Goal: Check status: Check status

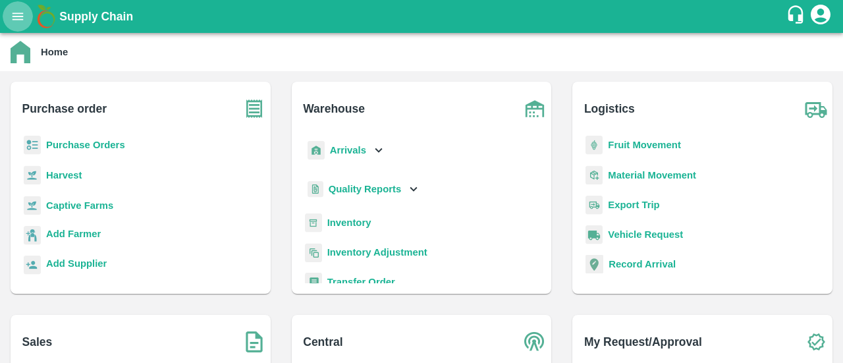
click at [12, 13] on icon "open drawer" at bounding box center [18, 16] width 14 height 14
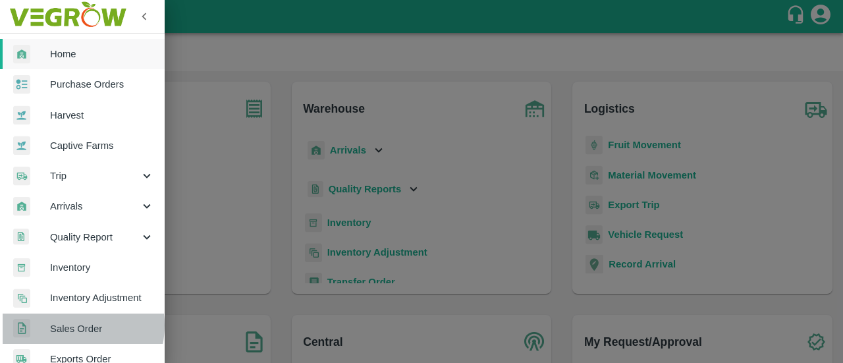
click at [65, 325] on span "Sales Order" at bounding box center [102, 328] width 104 height 14
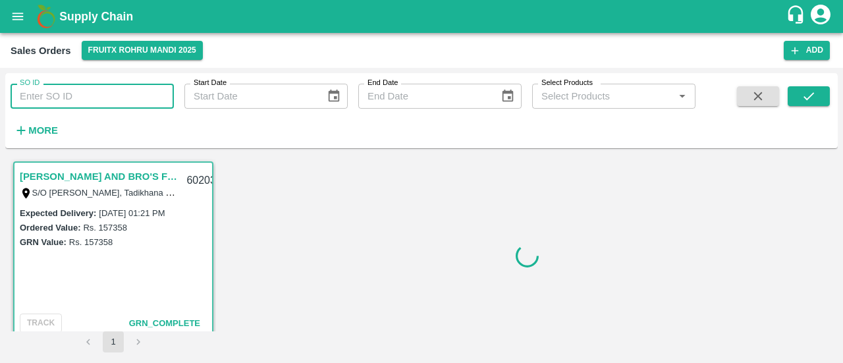
click at [49, 99] on input "SO ID" at bounding box center [92, 96] width 163 height 25
paste input "596025"
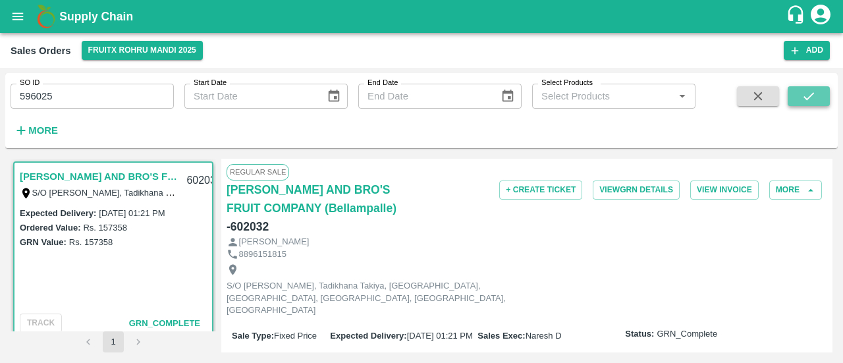
click at [818, 96] on button "submit" at bounding box center [809, 96] width 42 height 20
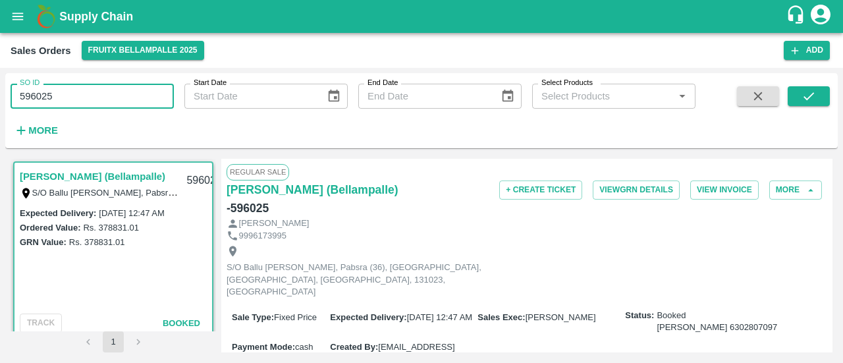
click at [104, 99] on input "596025" at bounding box center [92, 96] width 163 height 25
type input "5"
paste input "text"
click at [24, 97] on input "595686" at bounding box center [92, 96] width 163 height 25
type input "595686"
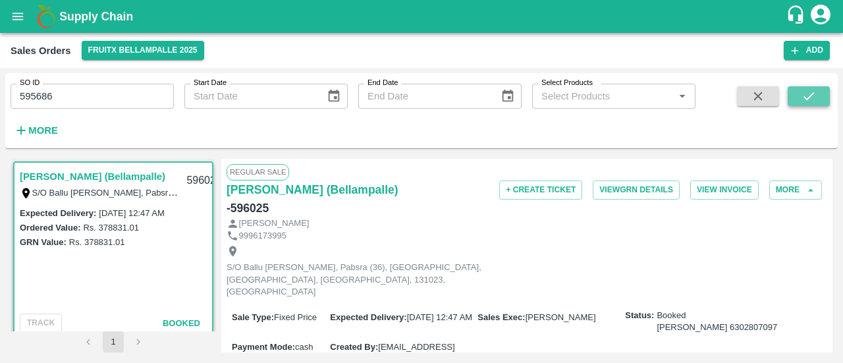
click at [813, 95] on icon "submit" at bounding box center [808, 96] width 14 height 14
